Goal: Task Accomplishment & Management: Use online tool/utility

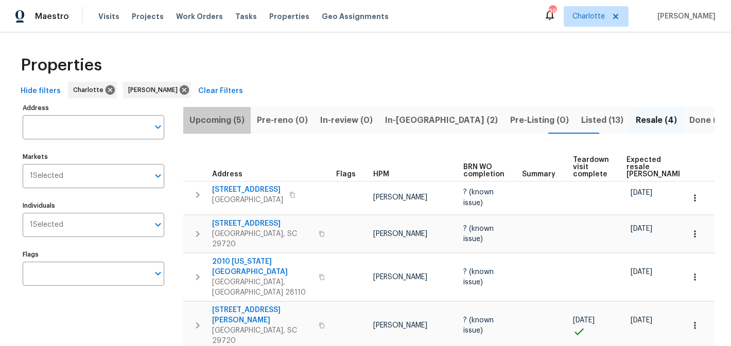
click at [223, 125] on span "Upcoming (5)" at bounding box center [216, 120] width 55 height 14
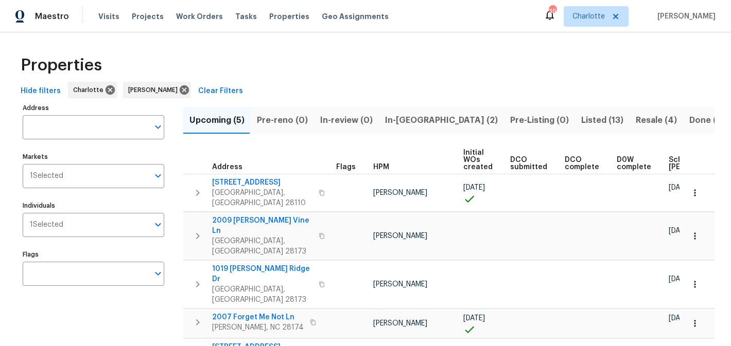
click at [292, 119] on span "Pre-reno (0)" at bounding box center [282, 120] width 51 height 14
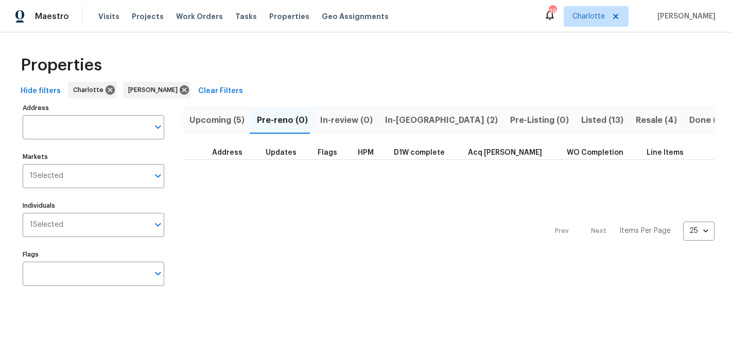
click at [337, 118] on span "In-review (0)" at bounding box center [346, 120] width 52 height 14
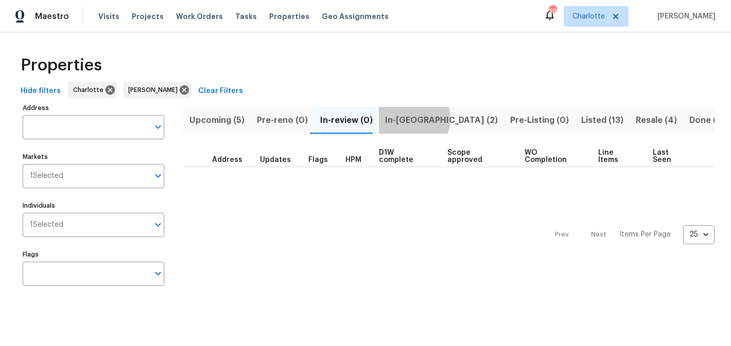
click at [406, 118] on span "In-reno (2)" at bounding box center [441, 120] width 113 height 14
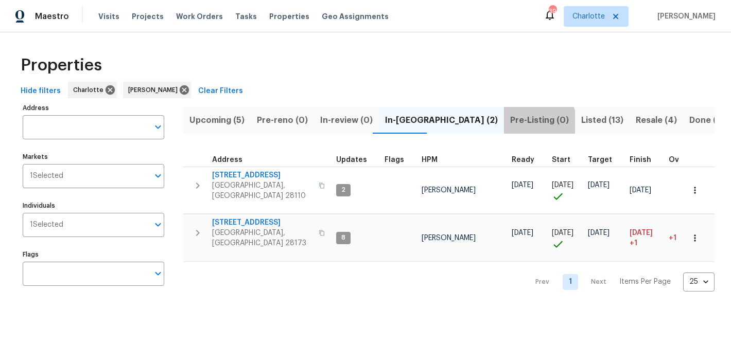
click at [510, 122] on span "Pre-Listing (0)" at bounding box center [539, 120] width 59 height 14
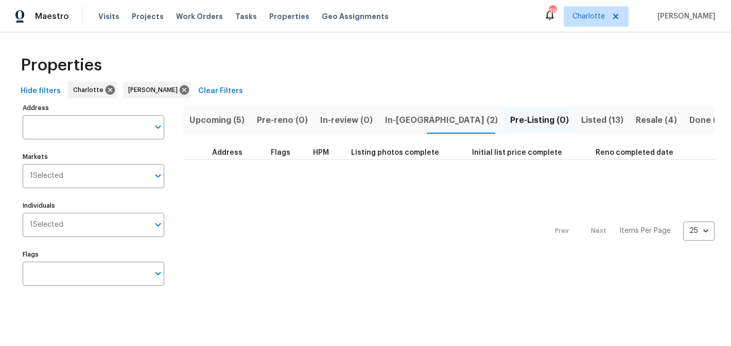
click at [581, 120] on span "Listed (13)" at bounding box center [602, 120] width 42 height 14
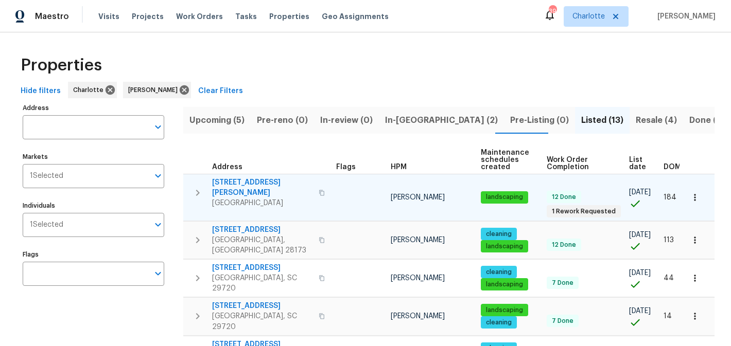
click at [243, 184] on span "5006 Brodie Ln" at bounding box center [262, 187] width 100 height 21
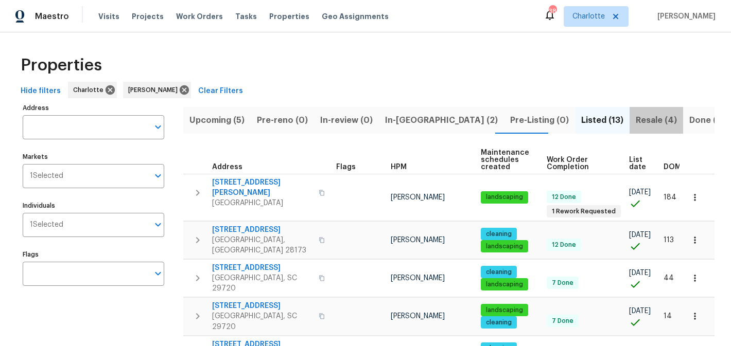
click at [635, 118] on span "Resale (4)" at bounding box center [655, 120] width 41 height 14
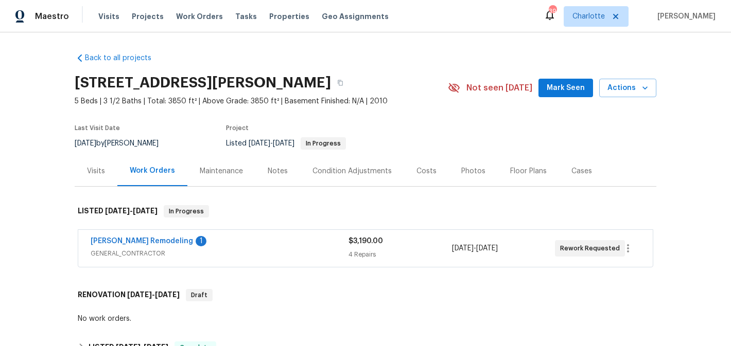
click at [133, 245] on span "[PERSON_NAME] Remodeling" at bounding box center [142, 241] width 102 height 10
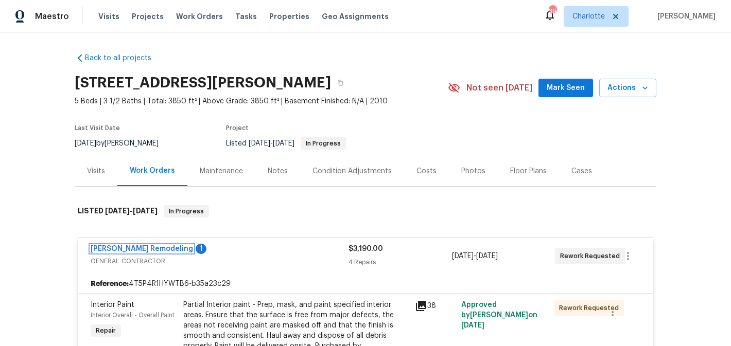
click at [133, 245] on link "Pino Remodeling" at bounding box center [142, 248] width 102 height 7
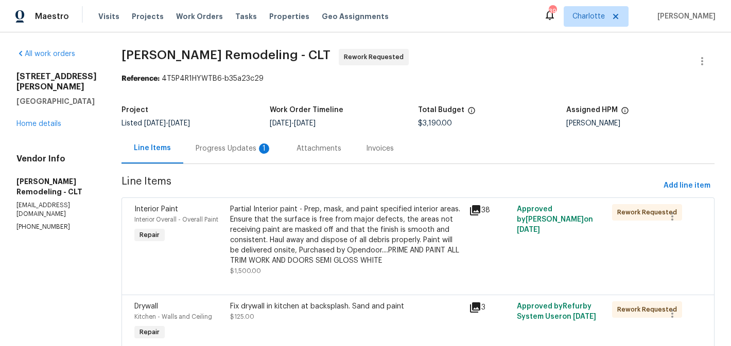
click at [238, 150] on div "Progress Updates 1" at bounding box center [234, 149] width 76 height 10
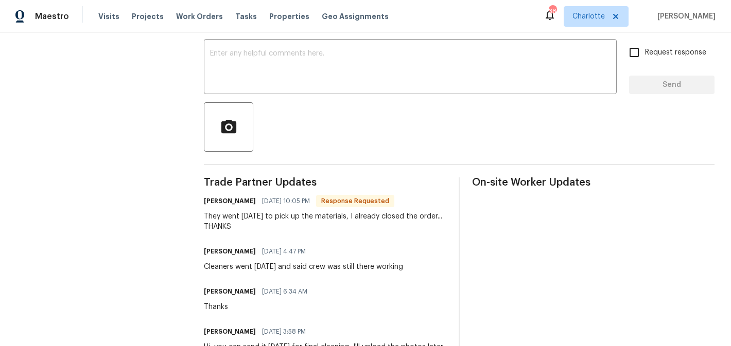
scroll to position [176, 0]
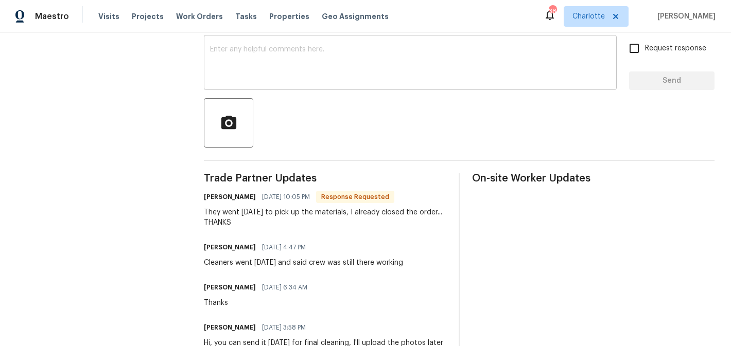
click at [289, 69] on textarea at bounding box center [410, 64] width 400 height 36
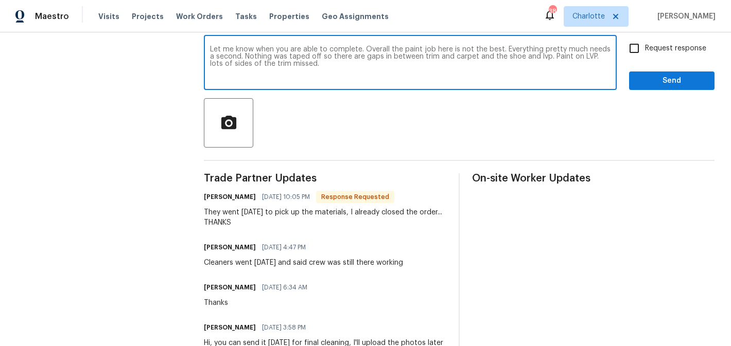
type textarea "Let me know when you are able to complete. Overall the paint job here is not th…"
click at [652, 58] on label "Request response" at bounding box center [664, 49] width 83 height 22
click at [645, 58] on input "Request response" at bounding box center [634, 49] width 22 height 22
checkbox input "true"
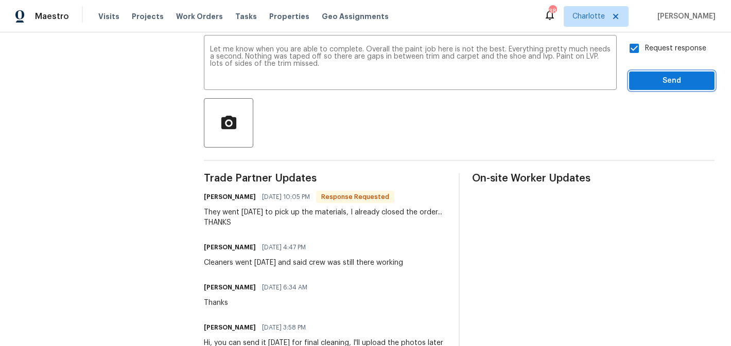
click at [658, 75] on span "Send" at bounding box center [671, 81] width 69 height 13
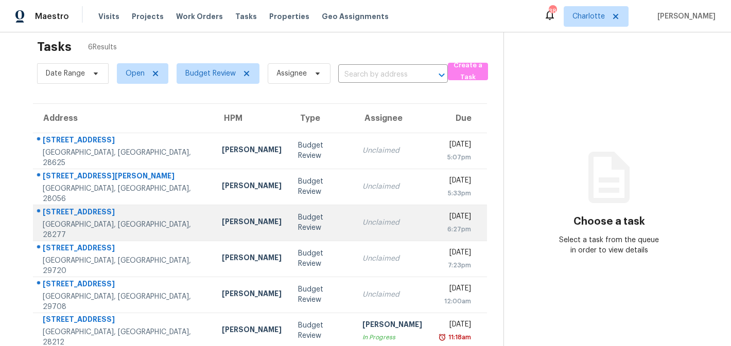
scroll to position [32, 0]
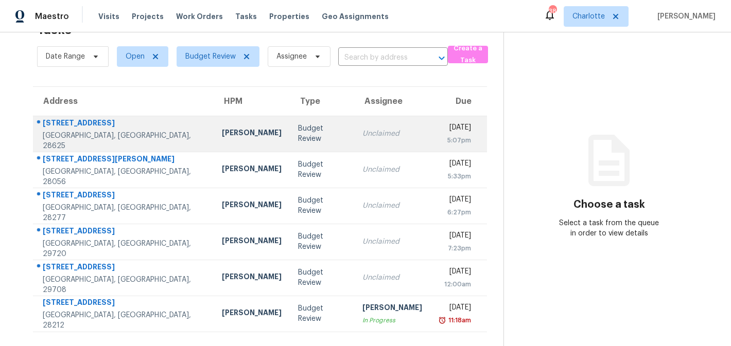
click at [362, 137] on div "Unclaimed" at bounding box center [392, 134] width 60 height 10
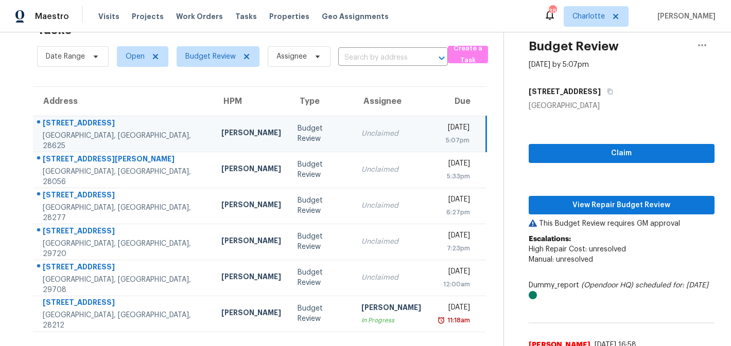
scroll to position [93, 0]
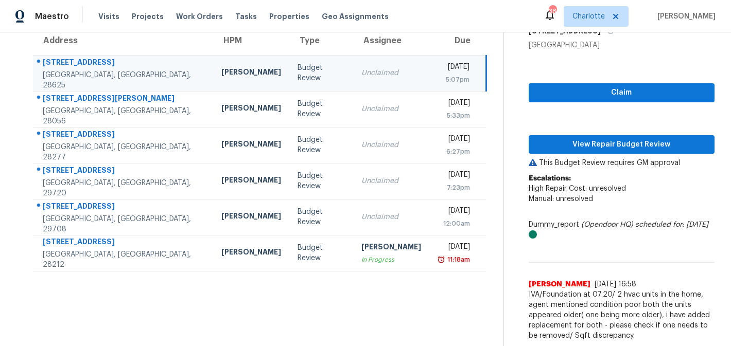
click at [294, 79] on td "Budget Review" at bounding box center [321, 73] width 64 height 36
click at [560, 93] on span "Claim" at bounding box center [621, 92] width 169 height 13
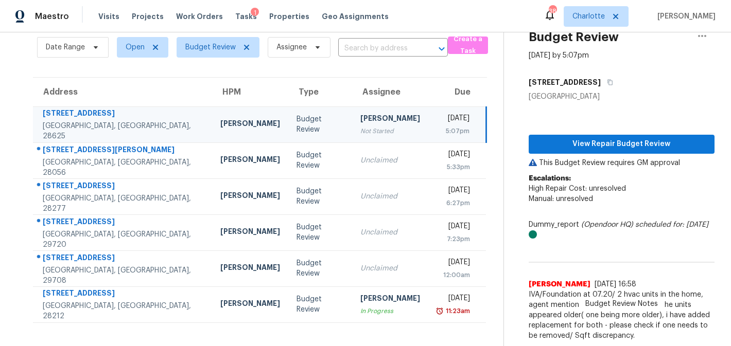
scroll to position [42, 0]
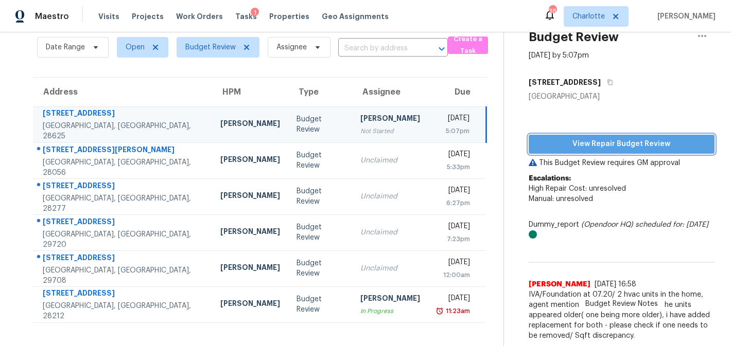
click at [602, 144] on span "View Repair Budget Review" at bounding box center [621, 144] width 169 height 13
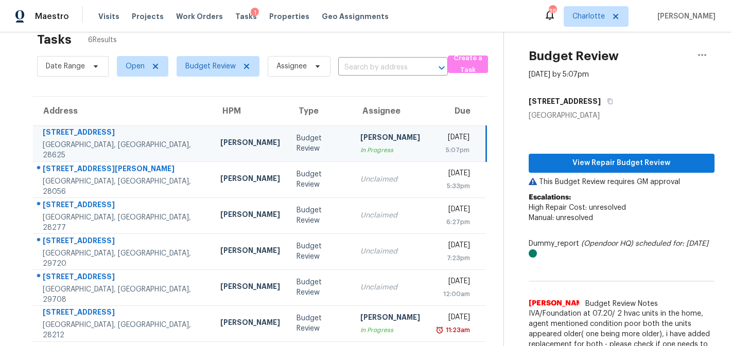
scroll to position [0, 0]
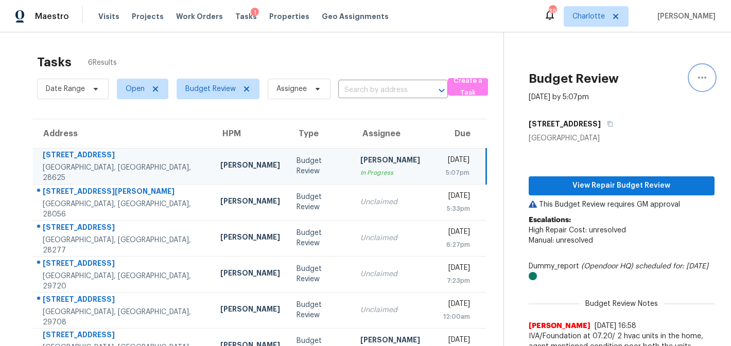
click at [696, 80] on icon "button" at bounding box center [702, 78] width 12 height 12
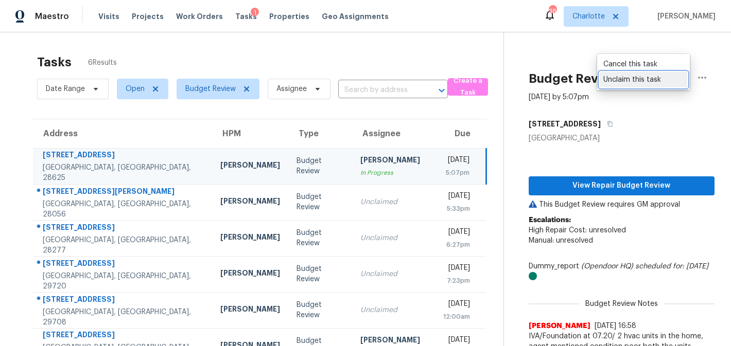
click at [664, 78] on div "Unclaim this task" at bounding box center [643, 80] width 80 height 10
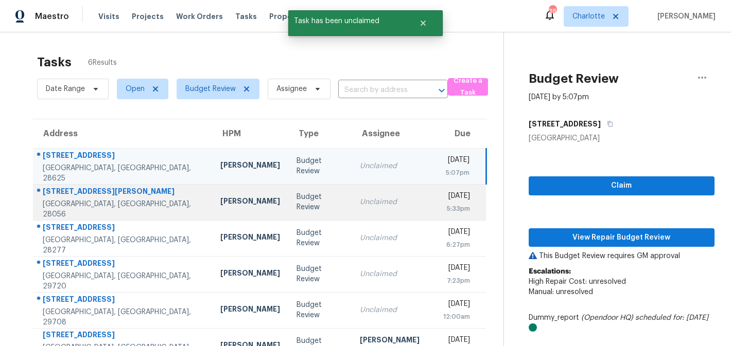
click at [377, 199] on td "Unclaimed" at bounding box center [389, 202] width 76 height 36
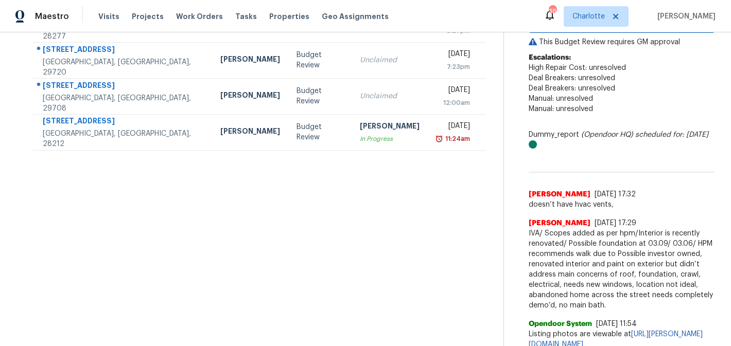
scroll to position [233, 0]
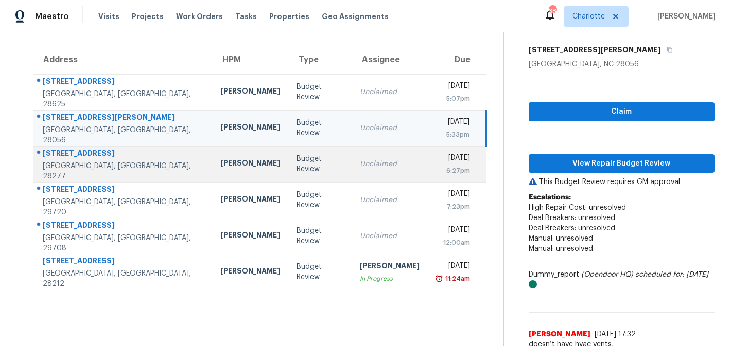
click at [372, 163] on div "Unclaimed" at bounding box center [390, 164] width 60 height 10
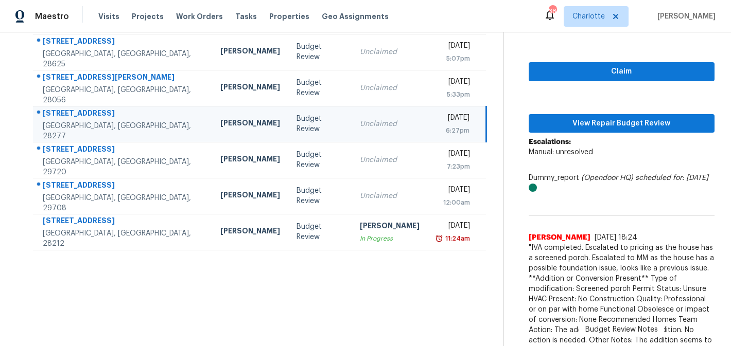
scroll to position [113, 0]
